Goal: Navigation & Orientation: Find specific page/section

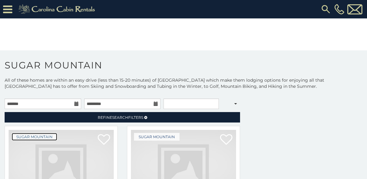
click at [45, 133] on link "Sugar Mountain" at bounding box center [34, 137] width 45 height 8
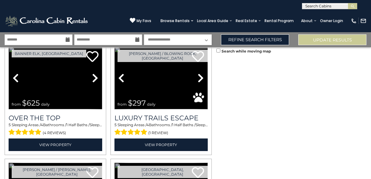
scroll to position [25, 0]
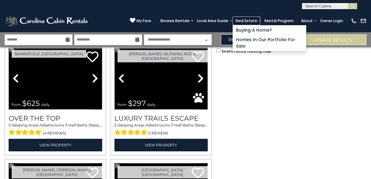
click at [260, 23] on link "Real Estate" at bounding box center [247, 21] width 28 height 9
